Goal: Task Accomplishment & Management: Manage account settings

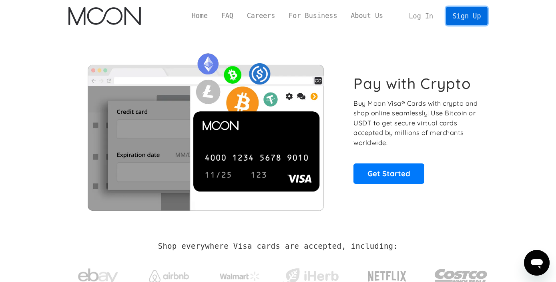
click at [476, 16] on link "Sign Up" at bounding box center [467, 16] width 42 height 18
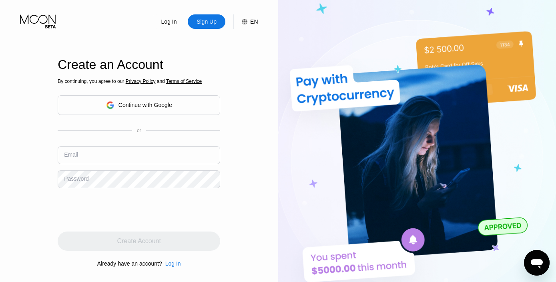
click at [121, 103] on div "Continue with Google" at bounding box center [146, 105] width 54 height 6
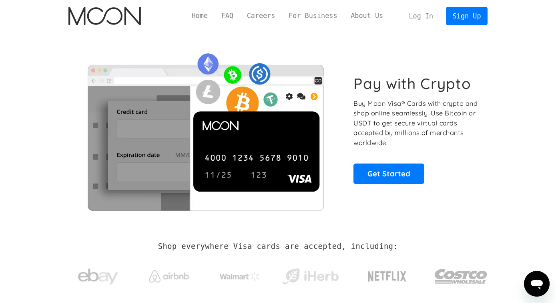
click at [421, 18] on link "Log In" at bounding box center [421, 16] width 38 height 18
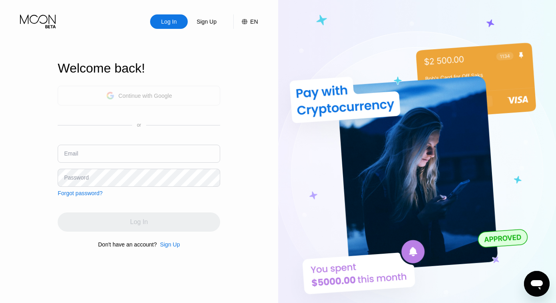
click at [119, 94] on div "Continue with Google" at bounding box center [146, 95] width 54 height 6
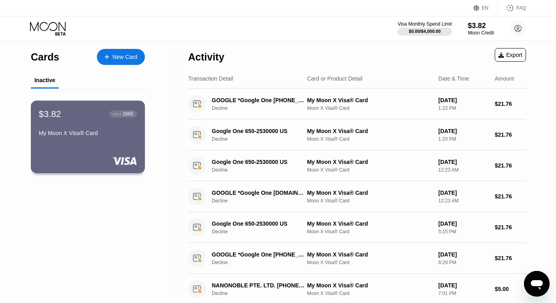
click at [99, 135] on div "My Moon X Visa® Card" at bounding box center [88, 133] width 98 height 6
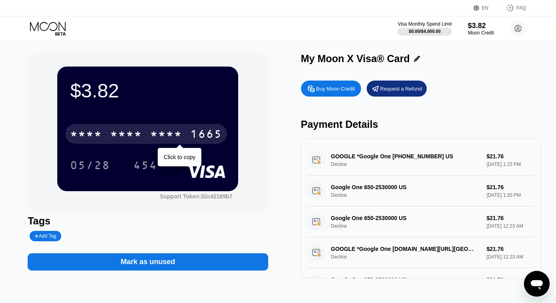
click at [161, 132] on div "* * * *" at bounding box center [166, 135] width 32 height 13
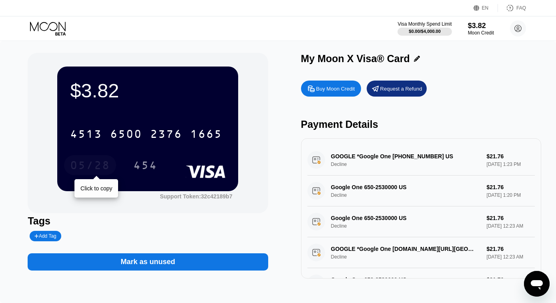
click at [99, 169] on div "05/28" at bounding box center [90, 166] width 40 height 13
